Goal: Find specific page/section: Find specific page/section

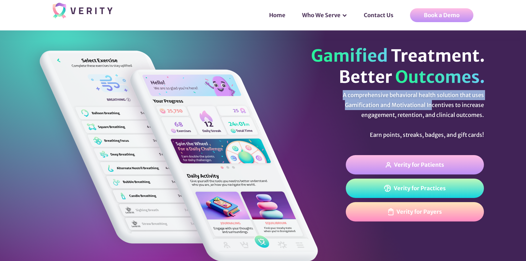
drag, startPoint x: 344, startPoint y: 93, endPoint x: 432, endPoint y: 102, distance: 89.2
click at [432, 102] on div "A comprehensive behavioral health solution that uses Gamification and Motivatio…" at bounding box center [398, 115] width 173 height 50
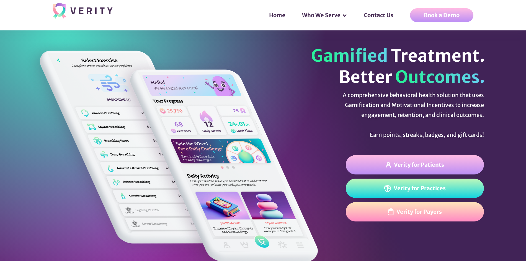
drag, startPoint x: 429, startPoint y: 107, endPoint x: 414, endPoint y: 107, distance: 15.2
click at [418, 107] on div "A comprehensive behavioral health solution that uses Gamification and Motivatio…" at bounding box center [398, 115] width 173 height 50
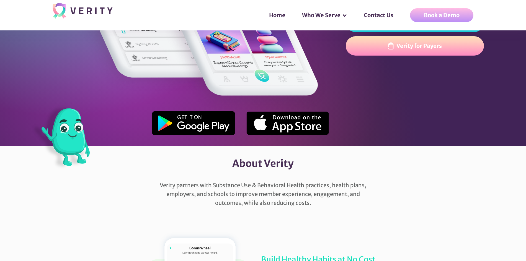
click at [237, 180] on div "About Verity" at bounding box center [263, 164] width 260 height 35
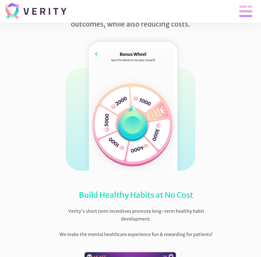
scroll to position [332, 0]
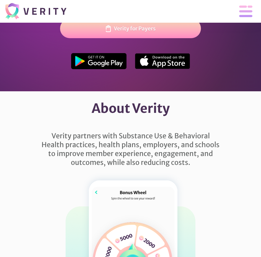
click at [238, 17] on address at bounding box center [237, 12] width 54 height 12
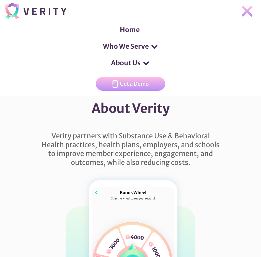
click at [148, 65] on div at bounding box center [146, 63] width 8 height 8
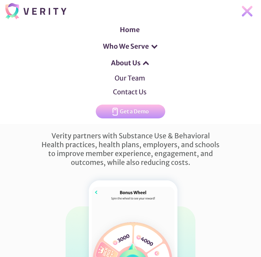
click at [144, 63] on div at bounding box center [146, 63] width 8 height 8
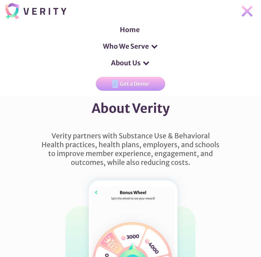
click at [144, 63] on div at bounding box center [146, 63] width 8 height 8
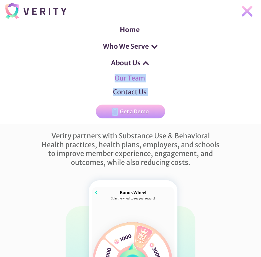
click at [131, 76] on link "Our Team" at bounding box center [130, 78] width 34 height 14
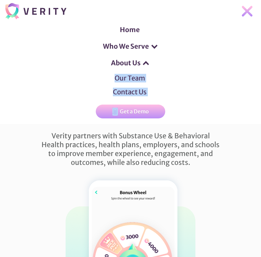
click at [160, 84] on div "Home Who We Serve Health Plans Practices Patients About Us Our Team Contact Us …" at bounding box center [130, 73] width 261 height 102
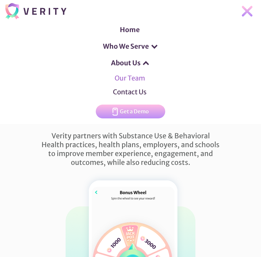
click at [141, 79] on link "Our Team" at bounding box center [130, 78] width 34 height 14
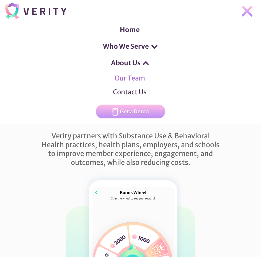
click at [141, 79] on link "Our Team" at bounding box center [130, 78] width 34 height 14
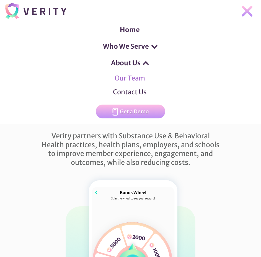
click at [141, 79] on link "Our Team" at bounding box center [130, 78] width 34 height 14
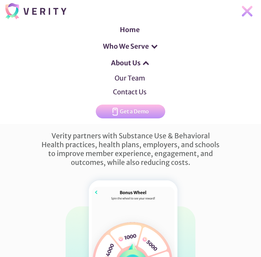
click at [198, 157] on div "Verity partners with Substance Use & Behavioral Health practices, health plans,…" at bounding box center [131, 153] width 202 height 55
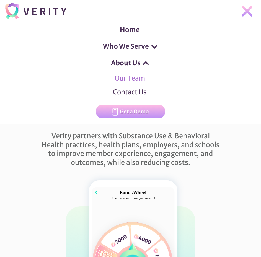
click at [132, 76] on link "Our Team" at bounding box center [130, 78] width 34 height 14
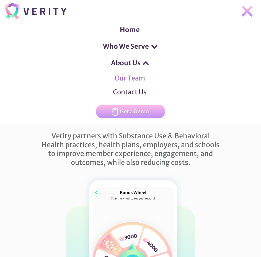
click at [132, 76] on link "Our Team" at bounding box center [130, 78] width 34 height 14
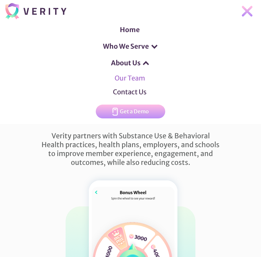
click at [132, 76] on link "Our Team" at bounding box center [130, 78] width 34 height 14
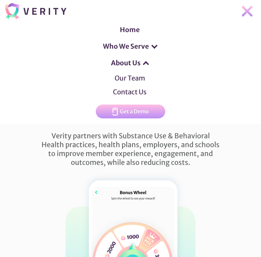
click at [245, 12] on img at bounding box center [247, 11] width 11 height 11
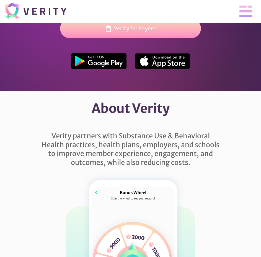
click at [242, 13] on img at bounding box center [246, 12] width 14 height 12
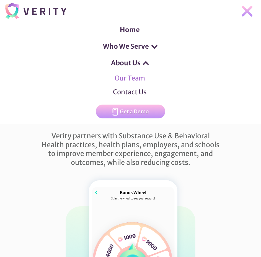
click at [136, 84] on link "Our Team" at bounding box center [130, 78] width 34 height 14
click at [137, 83] on link "Our Team" at bounding box center [130, 78] width 34 height 14
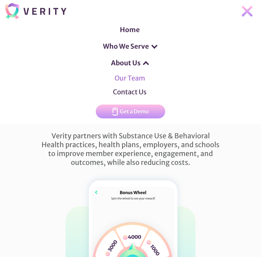
click at [137, 83] on link "Our Team" at bounding box center [130, 78] width 34 height 14
click at [139, 78] on link "Our Team" at bounding box center [130, 78] width 34 height 14
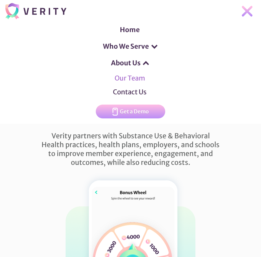
click at [139, 78] on link "Our Team" at bounding box center [130, 78] width 34 height 14
click at [138, 79] on link "Our Team" at bounding box center [130, 78] width 34 height 14
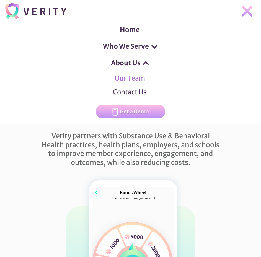
click at [138, 79] on link "Our Team" at bounding box center [130, 78] width 34 height 14
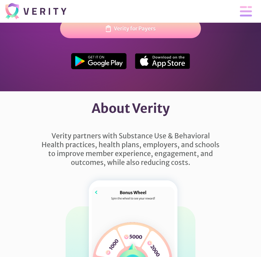
click at [247, 14] on img at bounding box center [246, 11] width 12 height 11
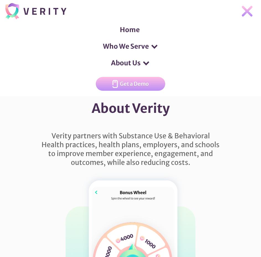
click at [138, 60] on link "About Us" at bounding box center [126, 63] width 30 height 17
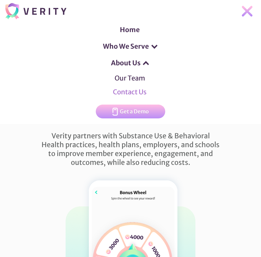
click at [127, 86] on link "Contact Us" at bounding box center [130, 92] width 34 height 14
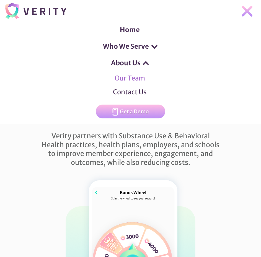
click at [131, 77] on link "Our Team" at bounding box center [130, 78] width 34 height 14
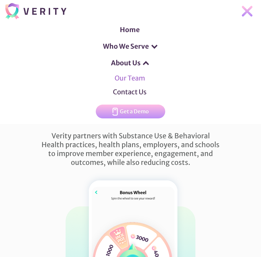
click at [131, 77] on link "Our Team" at bounding box center [130, 78] width 34 height 14
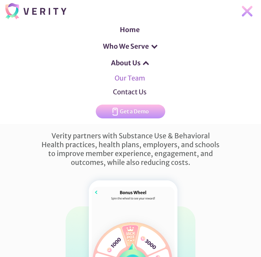
click at [131, 77] on link "Our Team" at bounding box center [130, 78] width 34 height 14
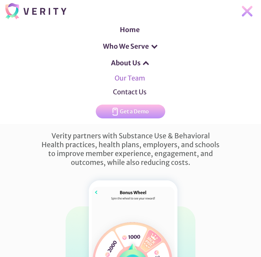
click at [131, 77] on link "Our Team" at bounding box center [130, 78] width 34 height 14
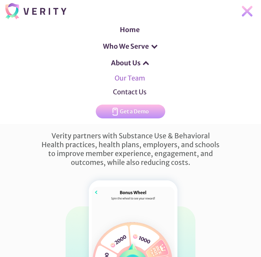
click at [131, 77] on link "Our Team" at bounding box center [130, 78] width 34 height 14
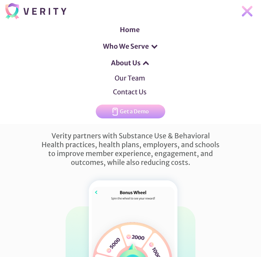
click at [243, 12] on img at bounding box center [247, 11] width 11 height 11
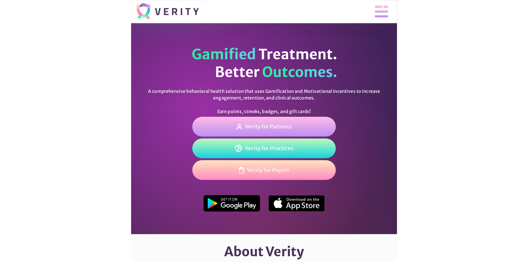
scroll to position [55, 0]
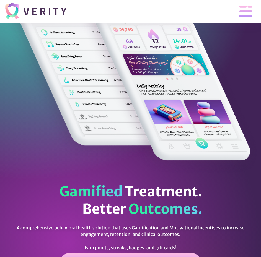
click at [238, 16] on address at bounding box center [237, 12] width 54 height 12
